Goal: Information Seeking & Learning: Find contact information

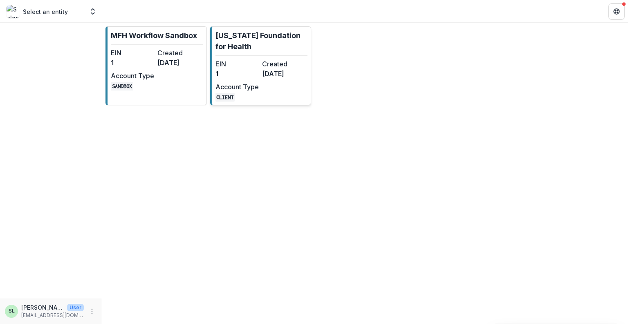
click at [303, 61] on dt "Created" at bounding box center [283, 64] width 43 height 10
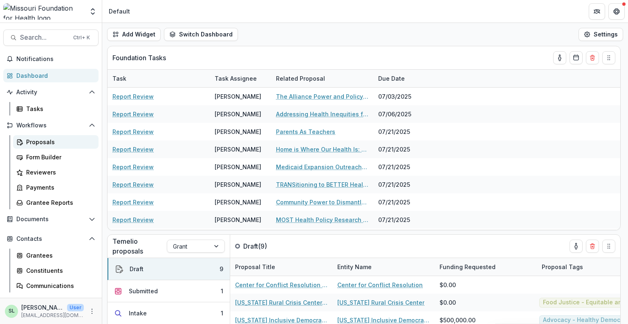
click at [33, 141] on div "Proposals" at bounding box center [59, 141] width 66 height 9
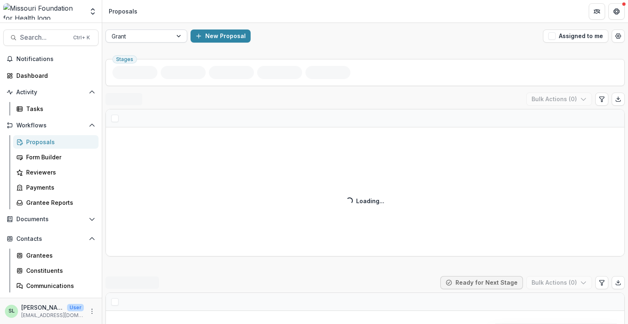
click at [162, 39] on div at bounding box center [139, 36] width 55 height 10
click at [566, 40] on button "Assigned to me" at bounding box center [575, 35] width 65 height 13
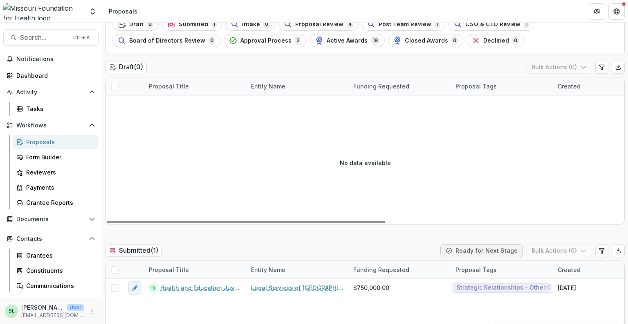
scroll to position [123, 0]
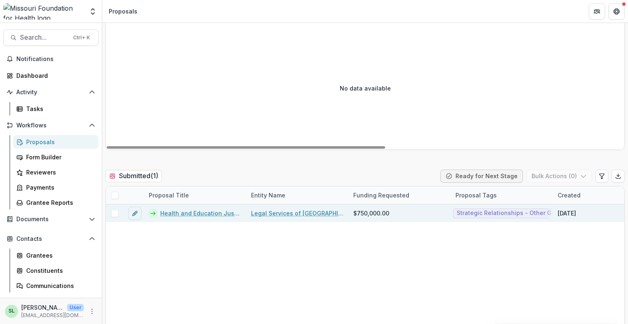
click at [198, 216] on link "Health and Education Justice Initiative" at bounding box center [200, 213] width 81 height 9
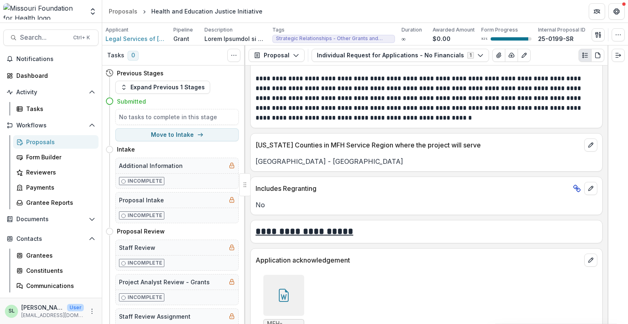
scroll to position [2678, 0]
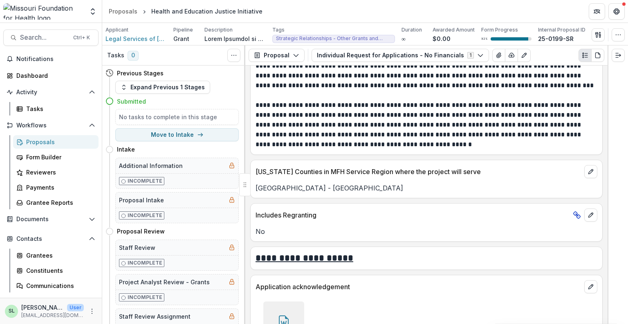
drag, startPoint x: 608, startPoint y: 257, endPoint x: 603, endPoint y: 69, distance: 187.8
click at [605, 76] on div "Tasks 0 Show Cancelled Tasks Previous Stages Expand Previous 1 Stages Submitted…" at bounding box center [365, 184] width 526 height 278
click at [616, 44] on div "Applicant Legal Services of [GEOGRAPHIC_DATA][US_STATE], Inc. Pipeline Grant De…" at bounding box center [365, 34] width 526 height 23
drag, startPoint x: 394, startPoint y: 60, endPoint x: 394, endPoint y: 51, distance: 9.4
click at [394, 60] on button "Individual Request for Applications - No Financials 1" at bounding box center [401, 55] width 178 height 13
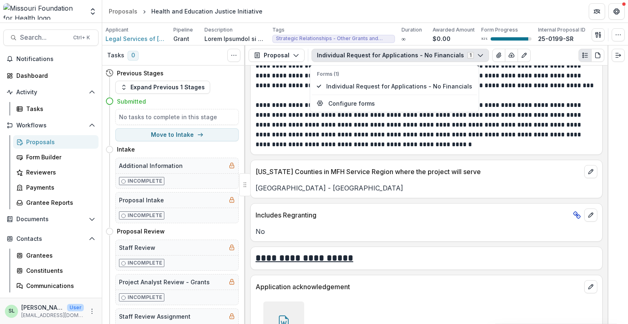
click at [498, 186] on div "[US_STATE] Counties in MFH Service Region where the project will serve [GEOGRAP…" at bounding box center [426, 179] width 353 height 38
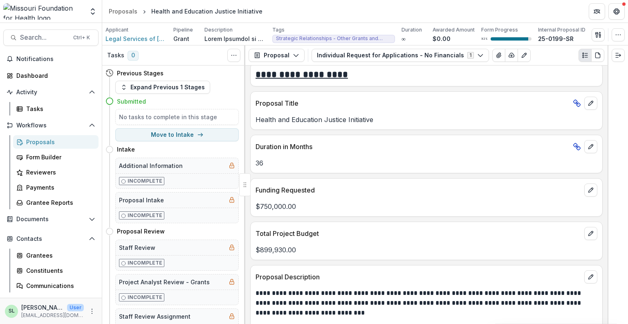
scroll to position [2351, 0]
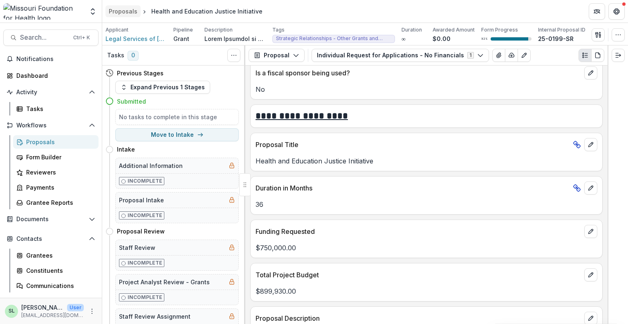
click at [134, 11] on div "Proposals" at bounding box center [123, 11] width 29 height 9
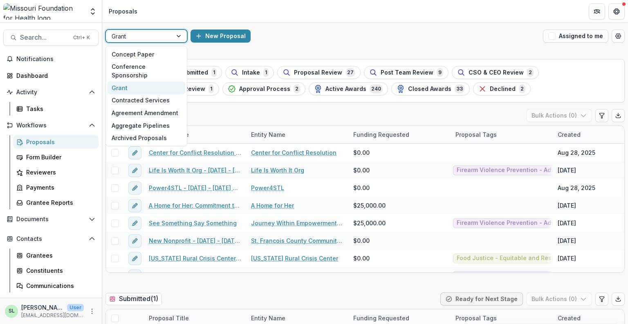
click at [164, 38] on div at bounding box center [139, 36] width 55 height 10
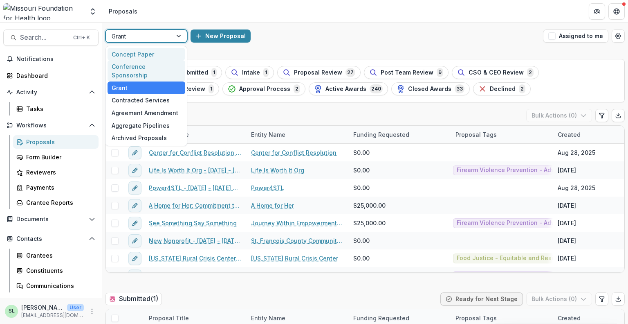
click at [166, 67] on div "Conference Sponsorship" at bounding box center [147, 70] width 78 height 21
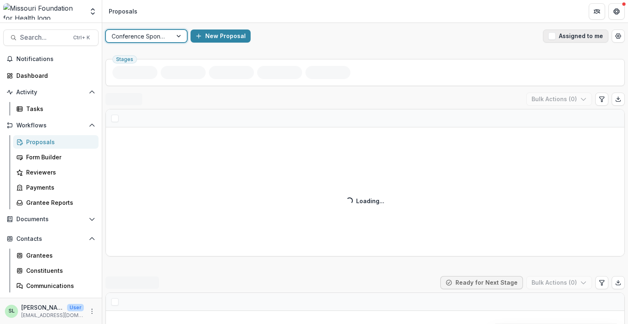
click at [584, 39] on button "Assigned to me" at bounding box center [575, 35] width 65 height 13
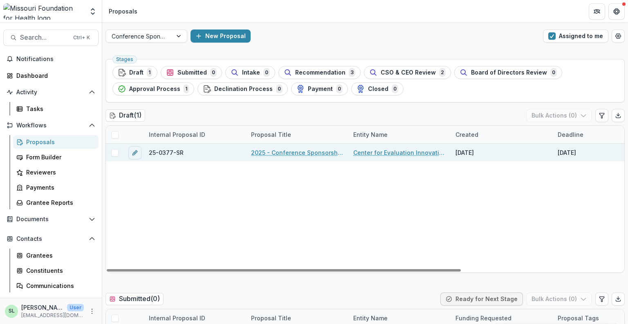
click at [298, 153] on link "2025 - Conference Sponsorship Request" at bounding box center [297, 152] width 92 height 9
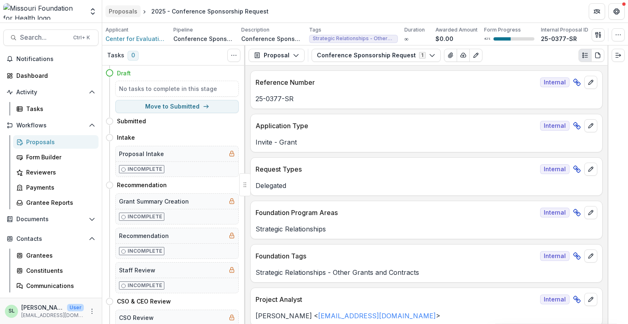
click at [128, 13] on div "Proposals" at bounding box center [123, 11] width 29 height 9
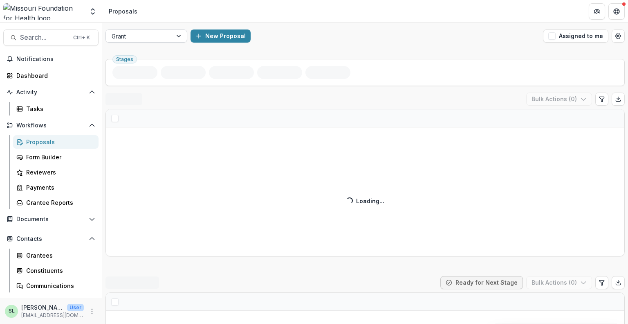
click at [144, 34] on div at bounding box center [139, 36] width 55 height 10
click at [576, 33] on button "Assigned to me" at bounding box center [575, 35] width 65 height 13
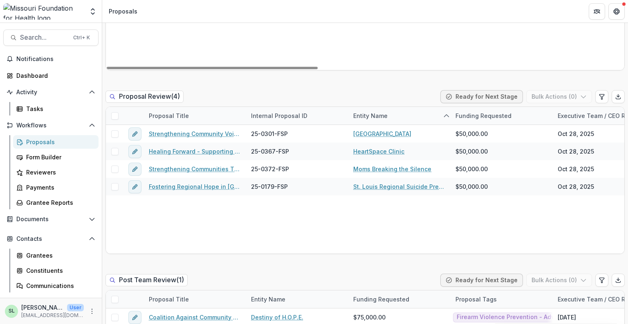
scroll to position [573, 0]
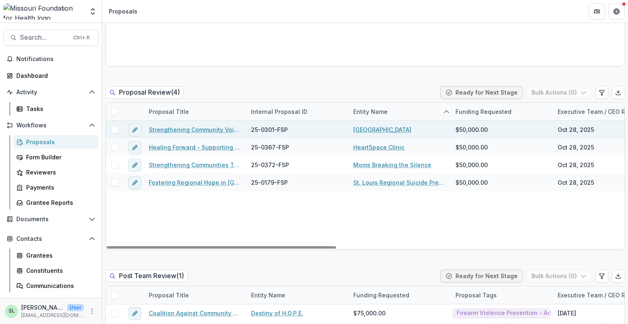
click at [381, 127] on link "[GEOGRAPHIC_DATA]" at bounding box center [382, 129] width 58 height 9
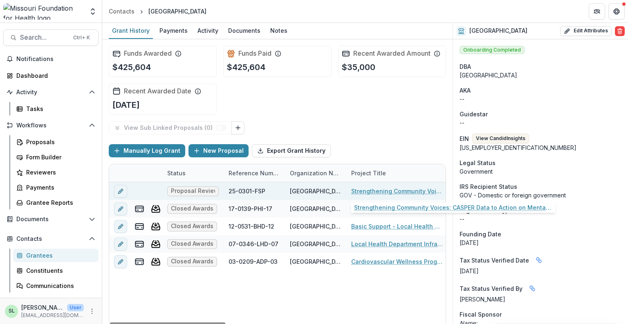
click at [389, 191] on link "Strengthening Community Voices: CASPER Data to Action on Mental Health and Fire…" at bounding box center [397, 191] width 92 height 9
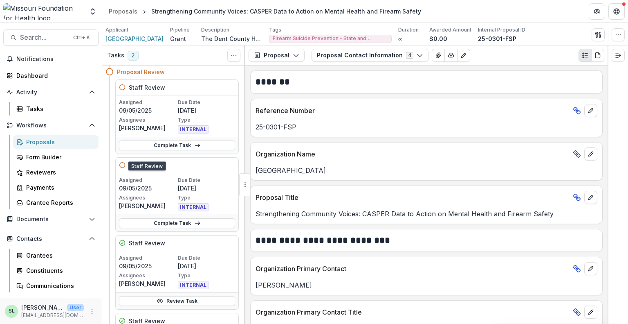
scroll to position [41, 0]
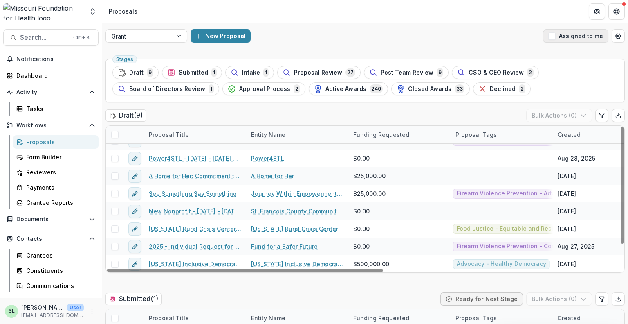
click at [569, 38] on button "Assigned to me" at bounding box center [575, 35] width 65 height 13
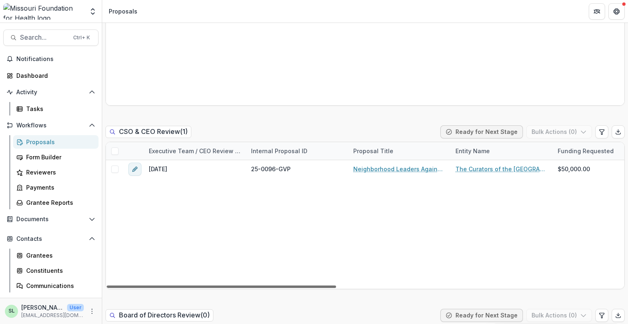
drag, startPoint x: 332, startPoint y: 286, endPoint x: 286, endPoint y: 297, distance: 47.2
click at [286, 288] on div at bounding box center [222, 286] width 230 height 2
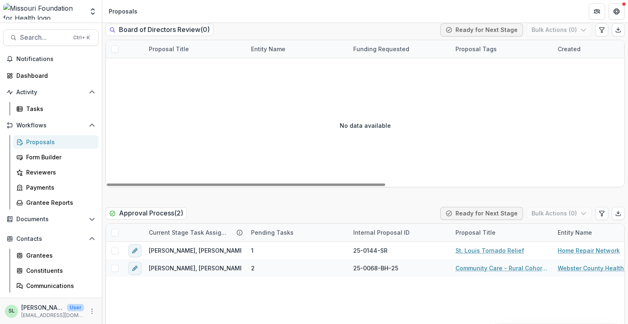
scroll to position [1186, 0]
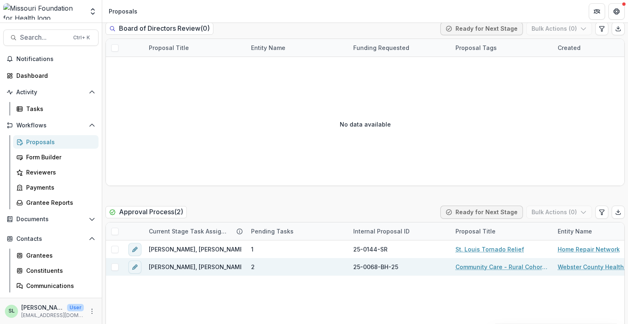
click at [488, 266] on link "Community Care - Rural Cohort Implementation Grant" at bounding box center [502, 266] width 92 height 9
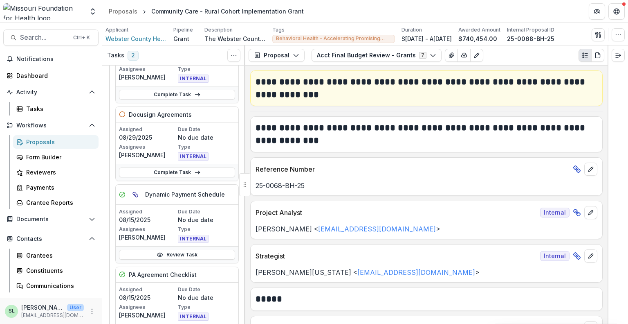
scroll to position [82, 0]
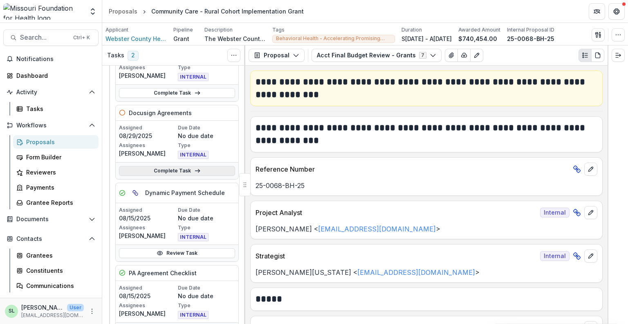
click at [175, 168] on link "Complete Task" at bounding box center [177, 171] width 116 height 10
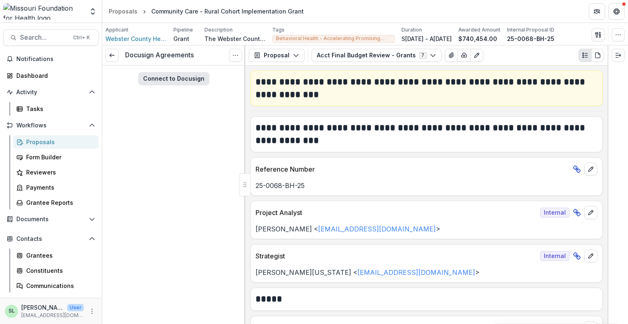
click at [158, 81] on button "Connect to Docusign" at bounding box center [173, 78] width 71 height 13
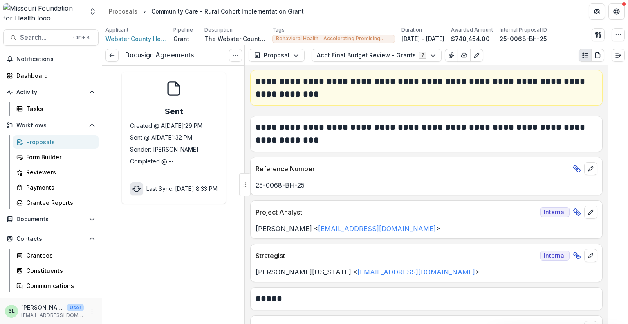
click at [134, 190] on icon "sync" at bounding box center [136, 190] width 5 height 4
click at [394, 60] on button "Acct Final Budget Review - Grants 7" at bounding box center [377, 55] width 130 height 13
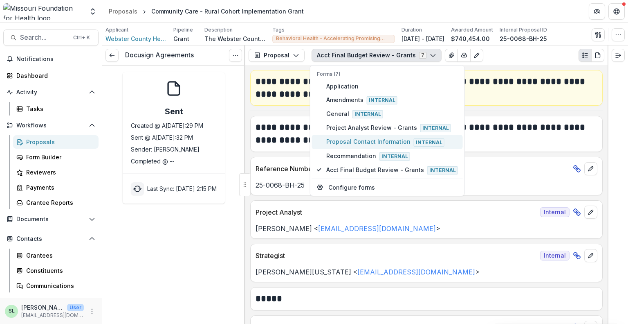
click at [357, 144] on span "Proposal Contact Information Internal" at bounding box center [392, 141] width 132 height 9
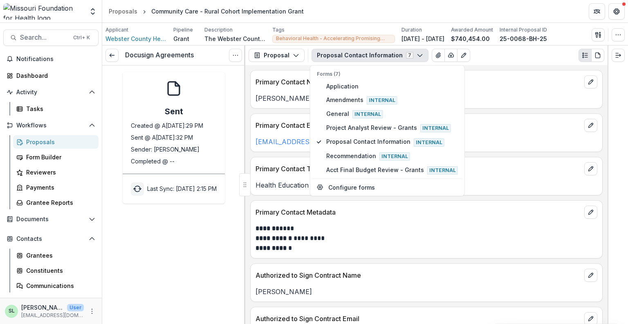
click at [427, 243] on p "**********" at bounding box center [426, 243] width 340 height 20
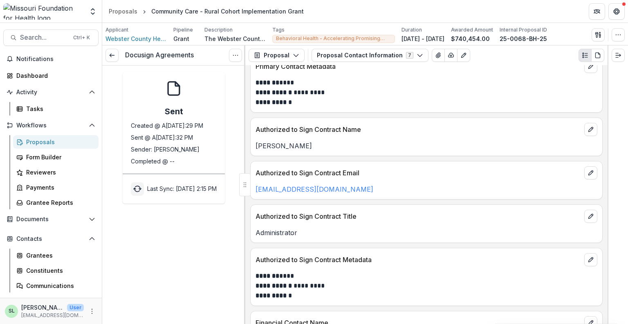
scroll to position [164, 0]
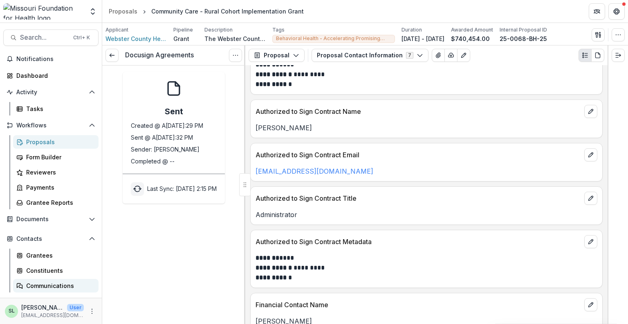
click at [43, 286] on div "Communications" at bounding box center [59, 285] width 66 height 9
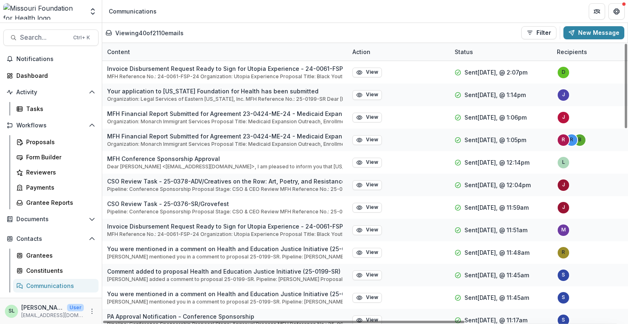
click at [136, 50] on div "Content" at bounding box center [224, 52] width 245 height 18
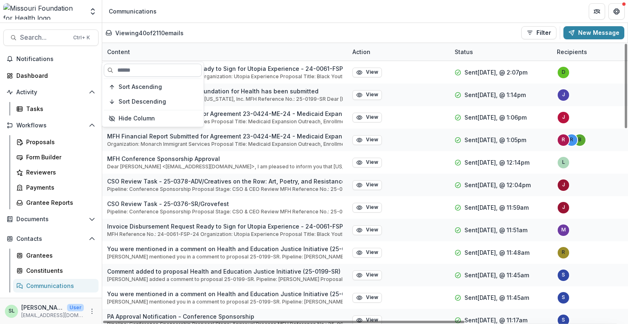
click at [128, 70] on input at bounding box center [153, 69] width 98 height 13
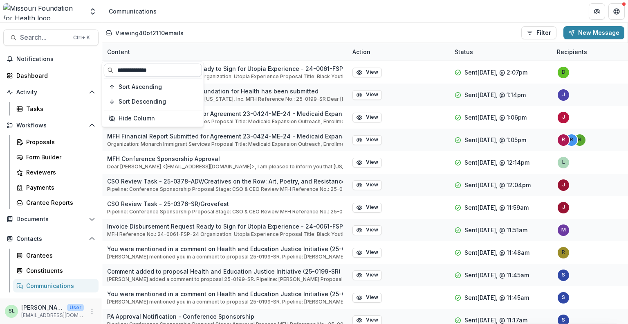
type input "**********"
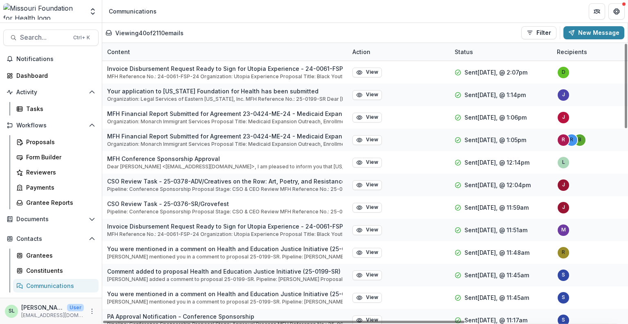
click at [118, 54] on div "Content" at bounding box center [118, 51] width 33 height 9
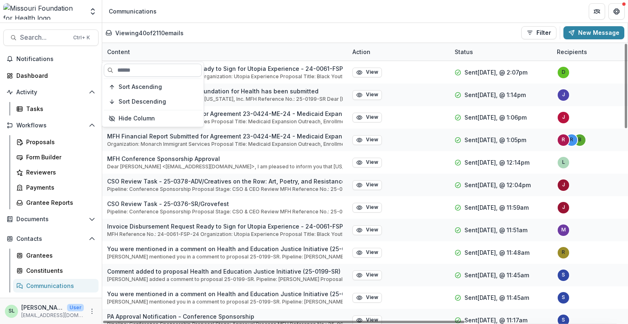
click at [126, 74] on input at bounding box center [153, 69] width 98 height 13
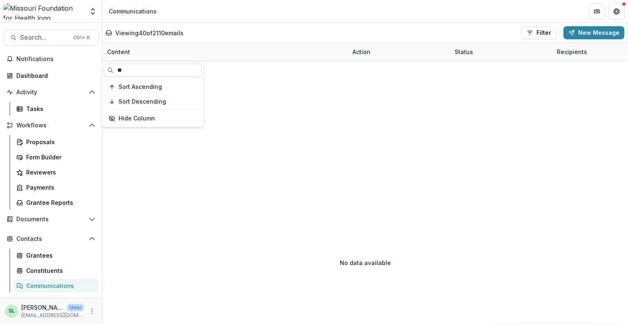
type input "*"
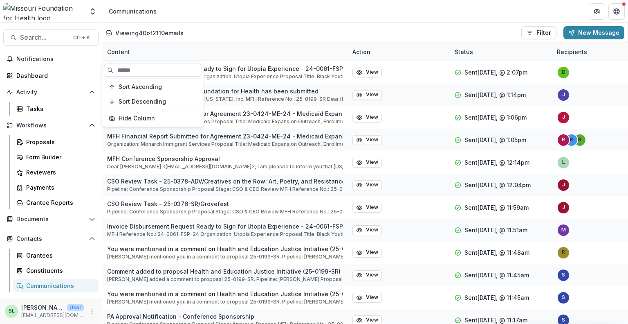
paste input "**********"
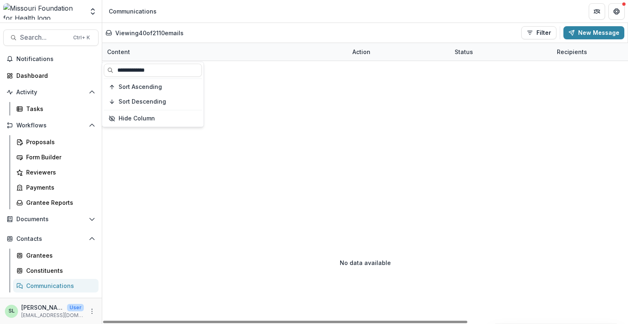
type input "**********"
click at [286, 48] on div "Content" at bounding box center [224, 52] width 245 height 18
click at [565, 53] on div "Recipients" at bounding box center [572, 51] width 40 height 9
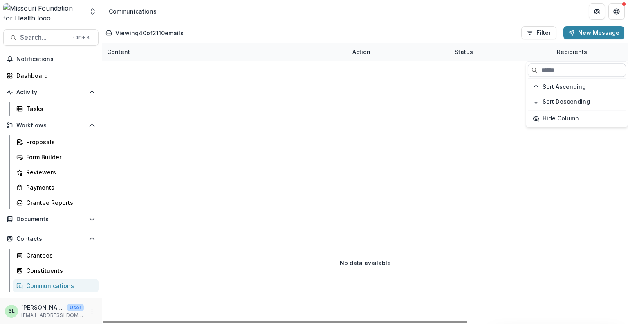
click at [563, 68] on input at bounding box center [577, 69] width 98 height 13
type input "******"
click at [524, 32] on div "Viewing 340 of 2110 emails Filter Draft Sent New Message" at bounding box center [365, 32] width 519 height 13
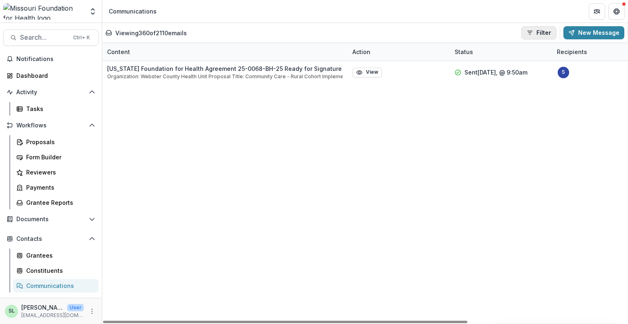
click at [533, 30] on icon "button" at bounding box center [530, 32] width 7 height 7
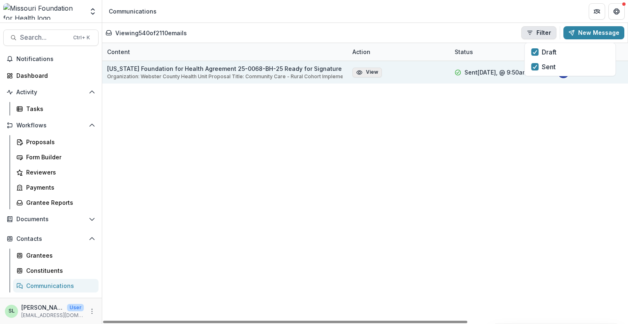
click at [359, 70] on icon "button" at bounding box center [359, 72] width 5 height 4
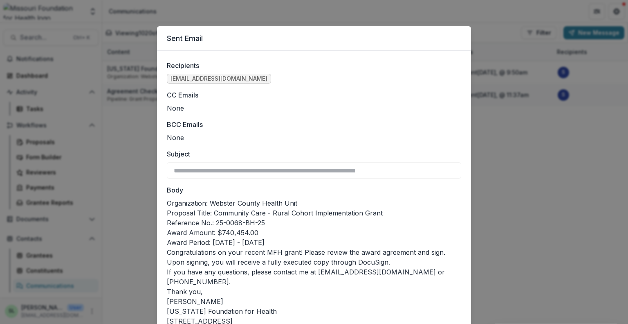
click at [551, 63] on div "**********" at bounding box center [314, 162] width 628 height 324
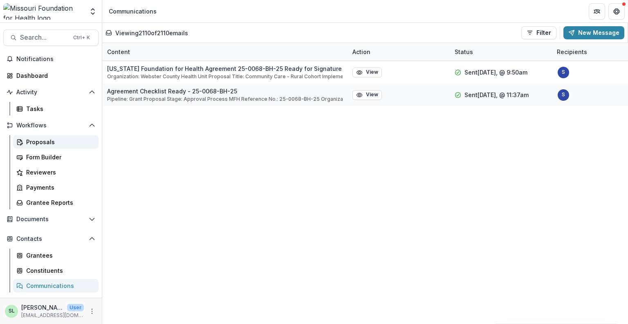
click at [59, 144] on div "Proposals" at bounding box center [59, 141] width 66 height 9
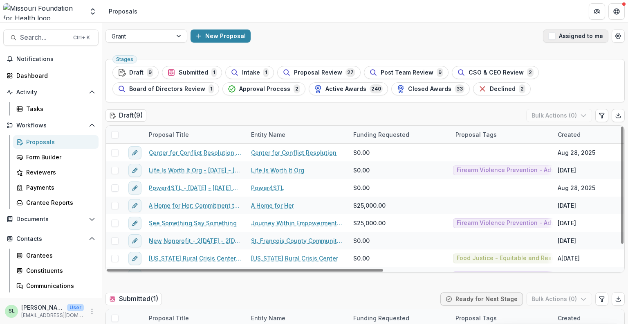
click at [557, 34] on button "Assigned to me" at bounding box center [575, 35] width 65 height 13
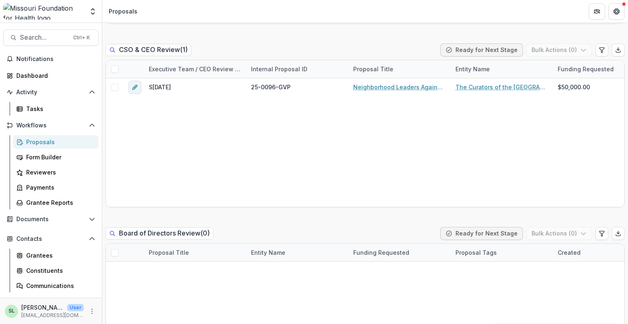
scroll to position [1186, 0]
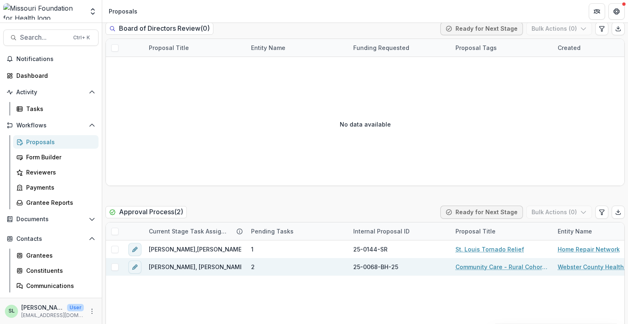
click at [478, 264] on link "Community Care - Rural Cohort Implementation Grant" at bounding box center [502, 266] width 92 height 9
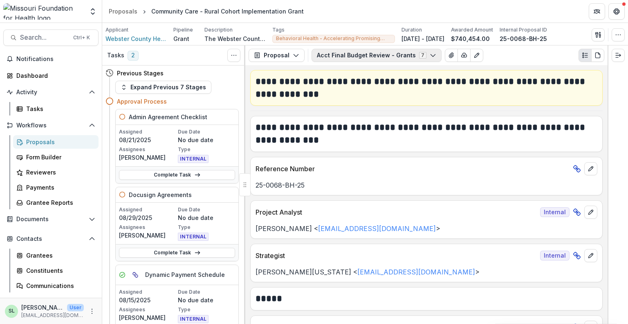
click at [406, 57] on button "Acct Final Budget Review - Grants 7" at bounding box center [377, 55] width 130 height 13
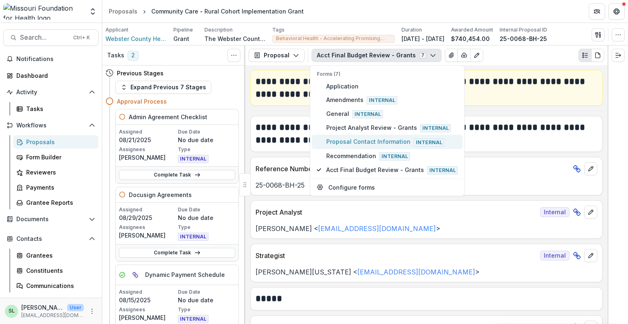
click at [371, 142] on span "Proposal Contact Information Internal" at bounding box center [392, 141] width 132 height 9
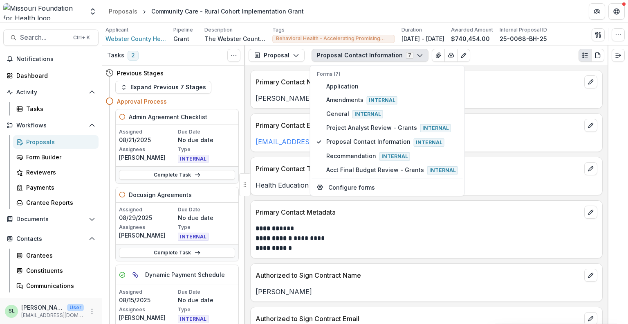
click at [511, 79] on p "Primary Contact Name" at bounding box center [419, 82] width 326 height 10
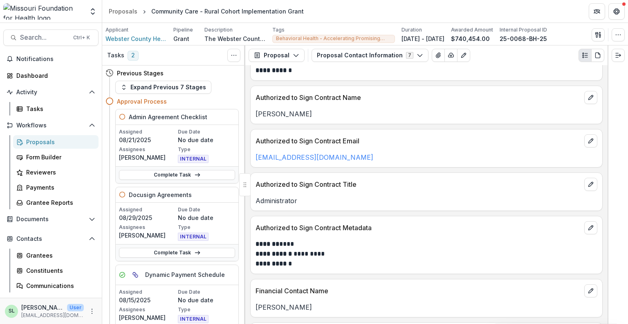
scroll to position [164, 0]
